Goal: Check status: Check status

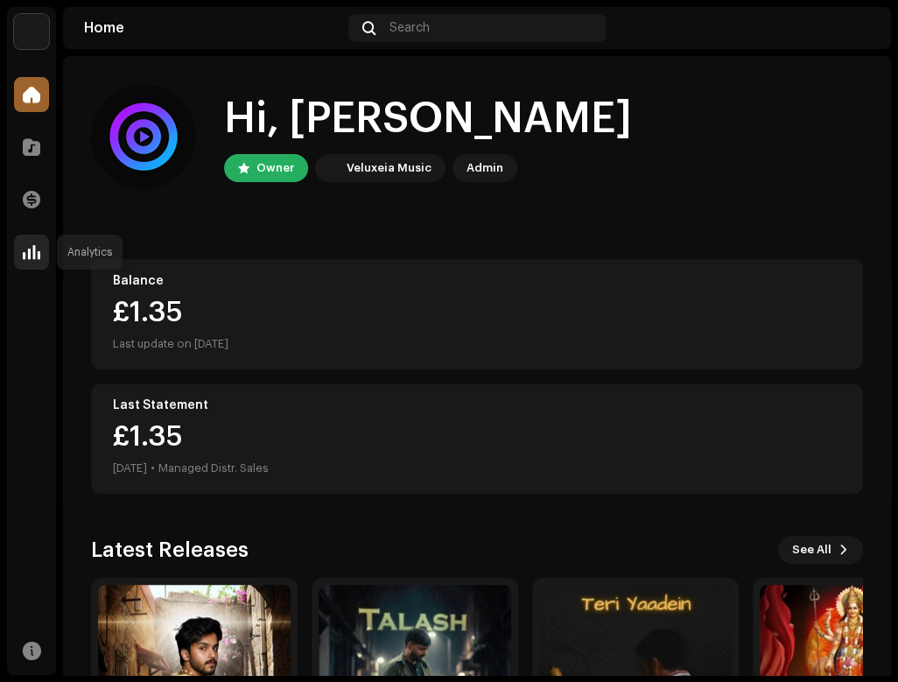
click at [38, 251] on span at bounding box center [31, 252] width 17 height 14
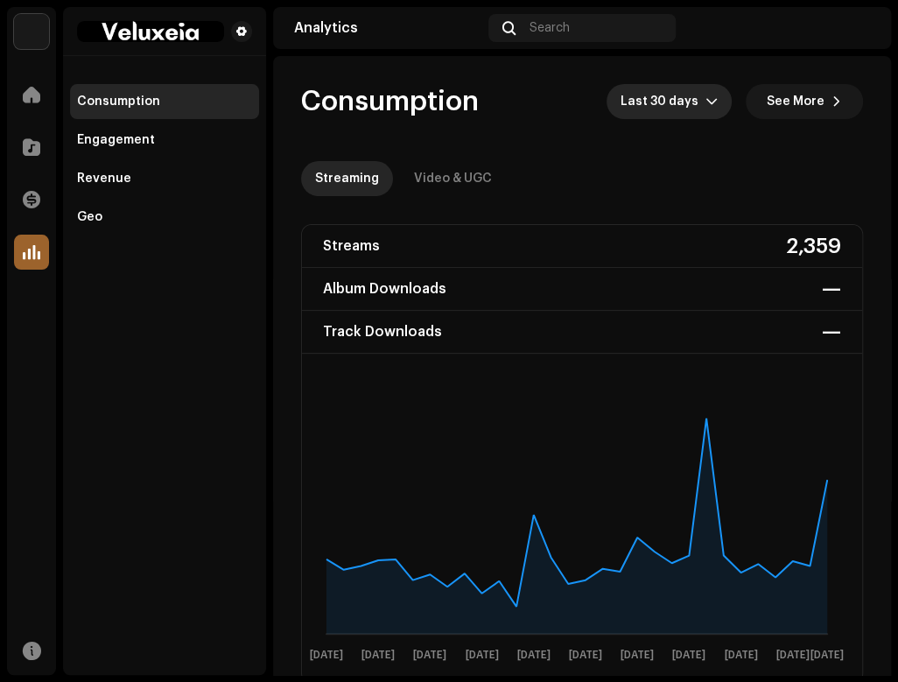
click at [647, 98] on span "Last 30 days" at bounding box center [662, 101] width 85 height 35
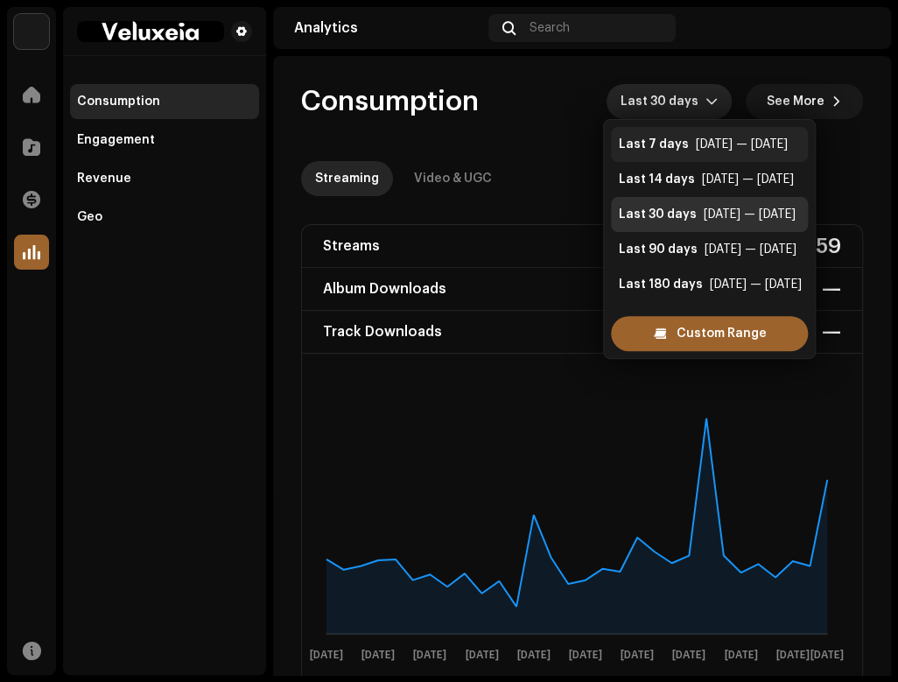
click at [659, 137] on div "Last 7 days" at bounding box center [653, 144] width 70 height 17
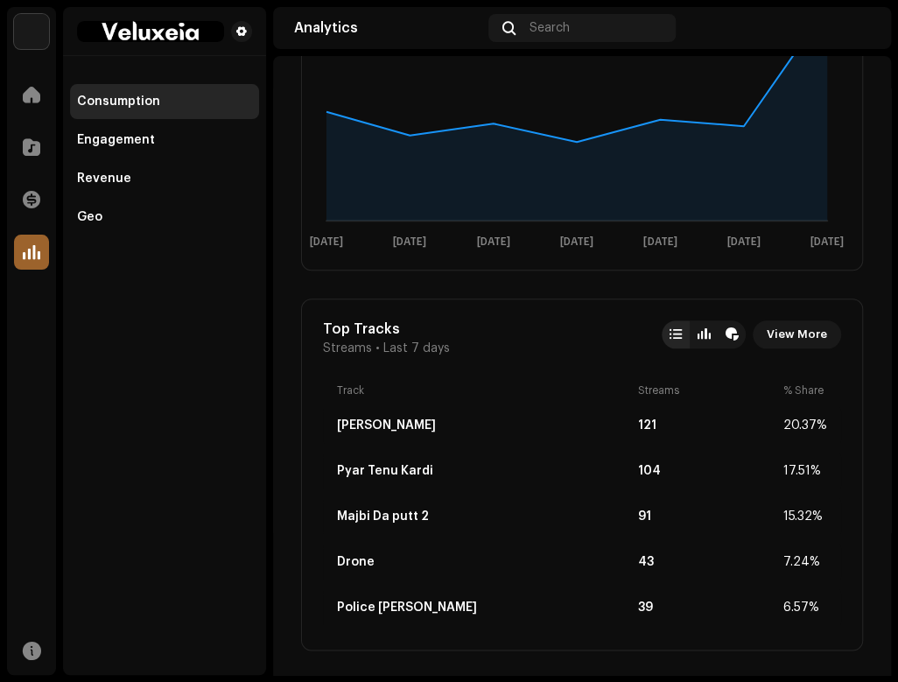
scroll to position [262, 0]
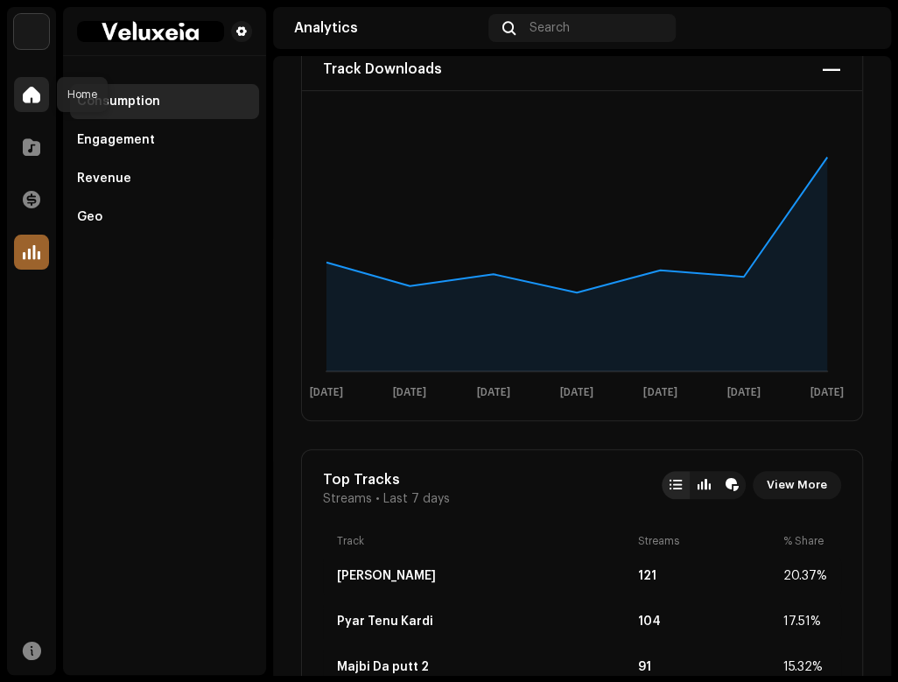
click at [43, 87] on div at bounding box center [31, 94] width 35 height 35
